Goal: Register for event/course

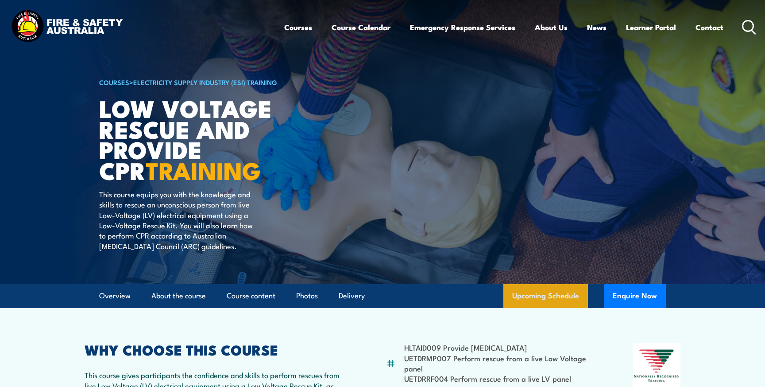
click at [525, 300] on link "Upcoming Schedule" at bounding box center [545, 296] width 85 height 24
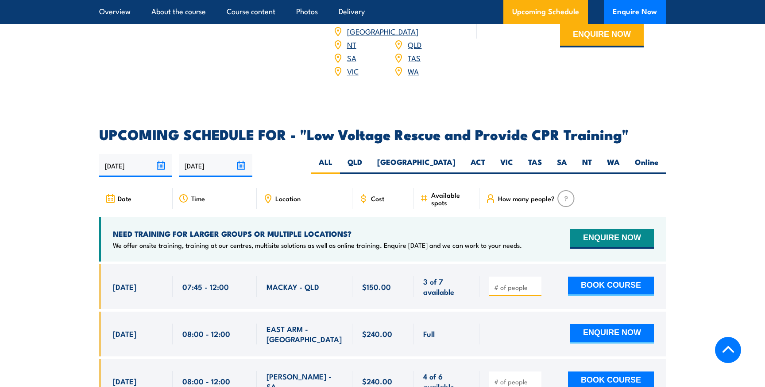
scroll to position [1380, 0]
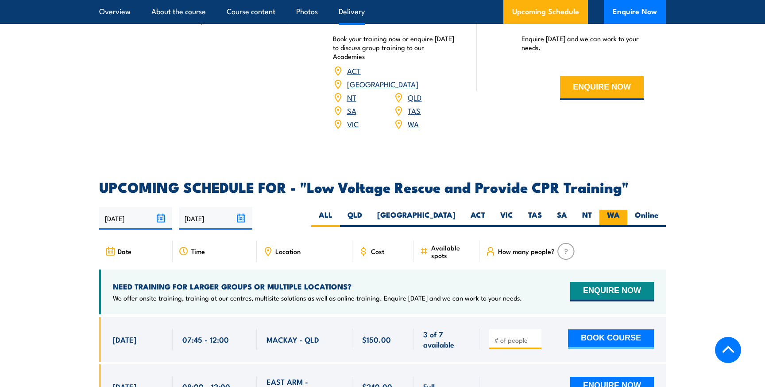
click at [610, 209] on label "WA" at bounding box center [614, 217] width 28 height 17
click at [620, 209] on input "WA" at bounding box center [623, 212] width 6 height 6
radio input "true"
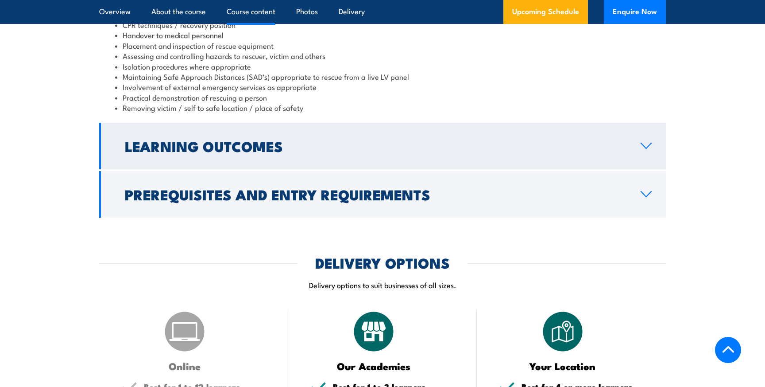
click at [344, 139] on h2 "Learning Outcomes" at bounding box center [376, 145] width 502 height 12
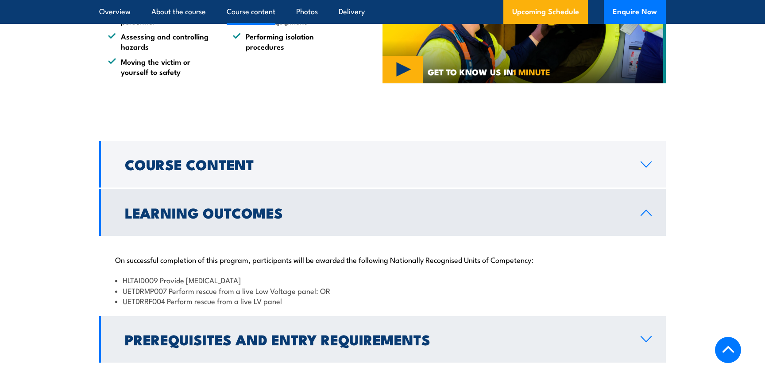
scroll to position [371, 0]
